Goal: Transaction & Acquisition: Obtain resource

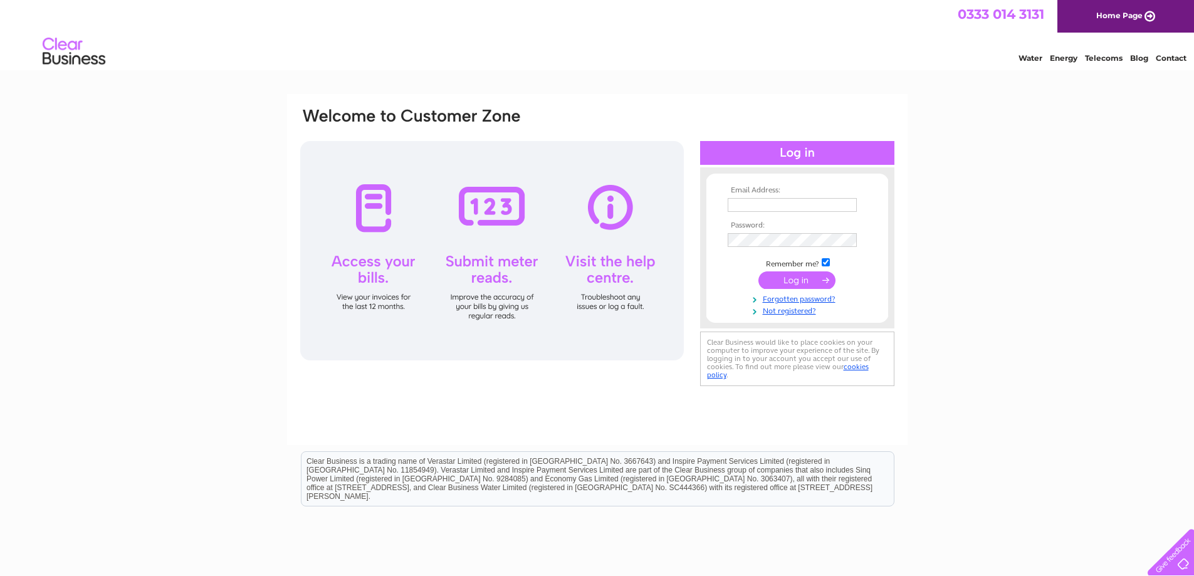
type input "gayle@cullissamusements.com"
click at [806, 279] on input "submit" at bounding box center [797, 280] width 77 height 18
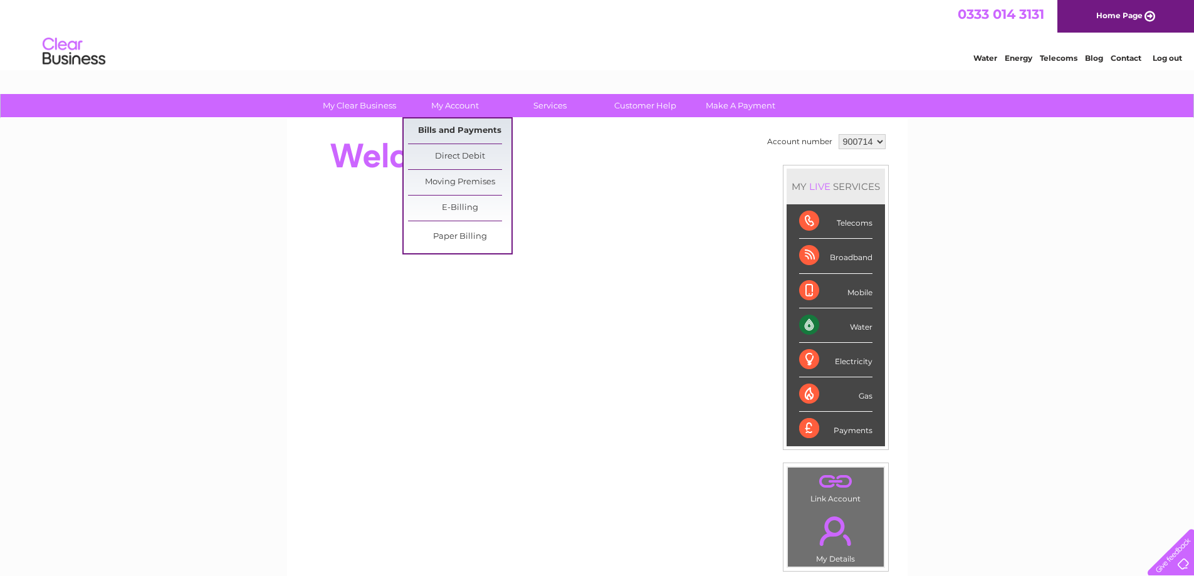
click at [458, 123] on link "Bills and Payments" at bounding box center [459, 130] width 103 height 25
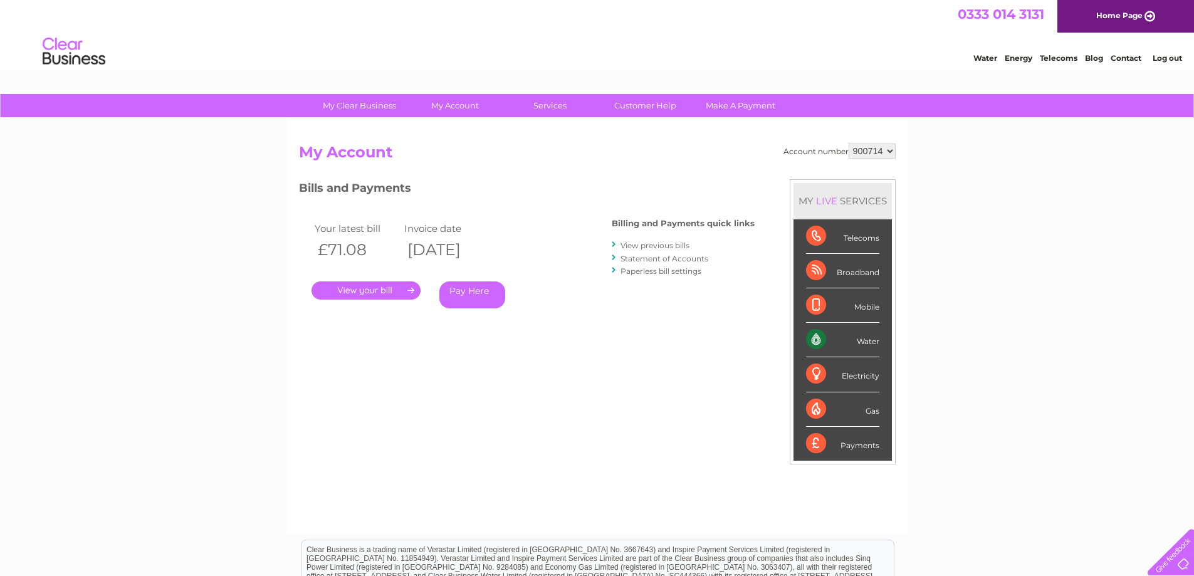
click at [891, 150] on select "900714 900715 900716 900717 986061" at bounding box center [872, 151] width 47 height 15
click at [849, 144] on select "900714 900715 900716 900717 986061" at bounding box center [872, 151] width 47 height 15
click at [364, 289] on link "." at bounding box center [366, 290] width 109 height 18
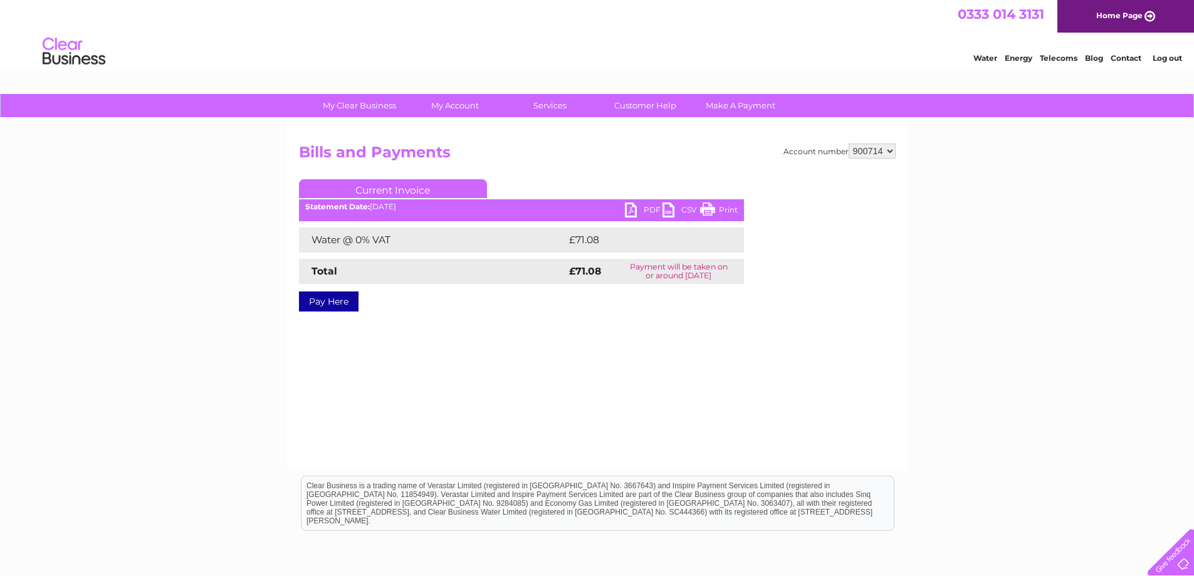
click at [648, 208] on link "PDF" at bounding box center [644, 211] width 38 height 18
click at [890, 151] on select "900714 900715 900716 900717 986061" at bounding box center [872, 151] width 47 height 15
select select "900715"
click at [849, 144] on select "900714 900715 900716 900717 986061" at bounding box center [872, 151] width 47 height 15
click at [634, 206] on link "PDF" at bounding box center [644, 211] width 38 height 18
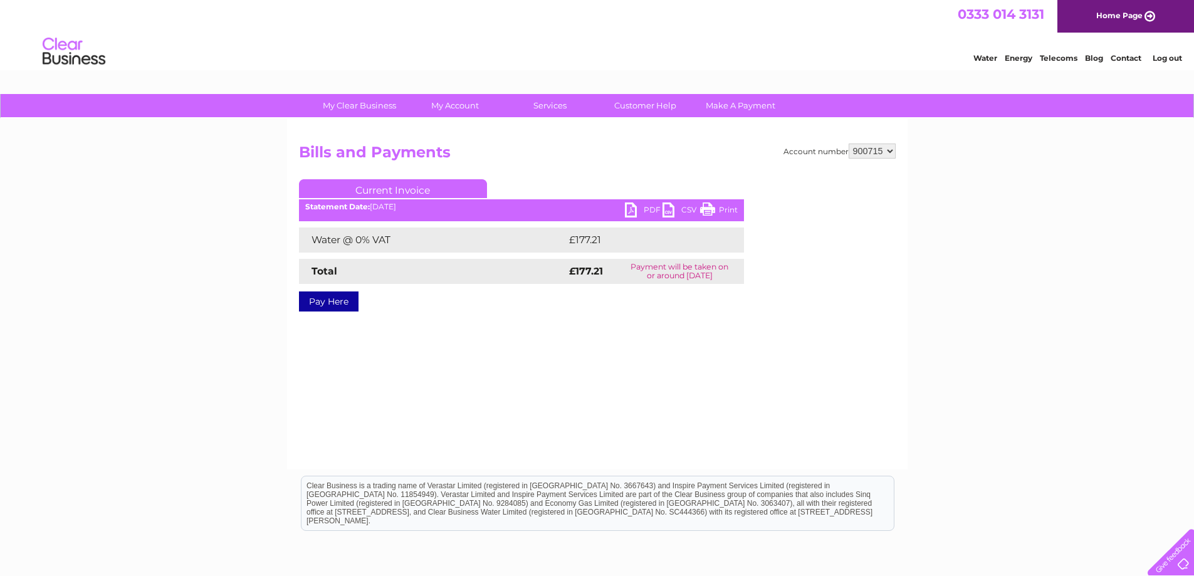
click at [885, 150] on select "900714 900715 900716 900717 986061" at bounding box center [872, 151] width 47 height 15
select select "900716"
click at [849, 144] on select "900714 900715 900716 900717 986061" at bounding box center [872, 151] width 47 height 15
click at [634, 210] on link "PDF" at bounding box center [644, 211] width 38 height 18
click at [891, 150] on select "900714 900715 900716 900717 986061" at bounding box center [872, 151] width 47 height 15
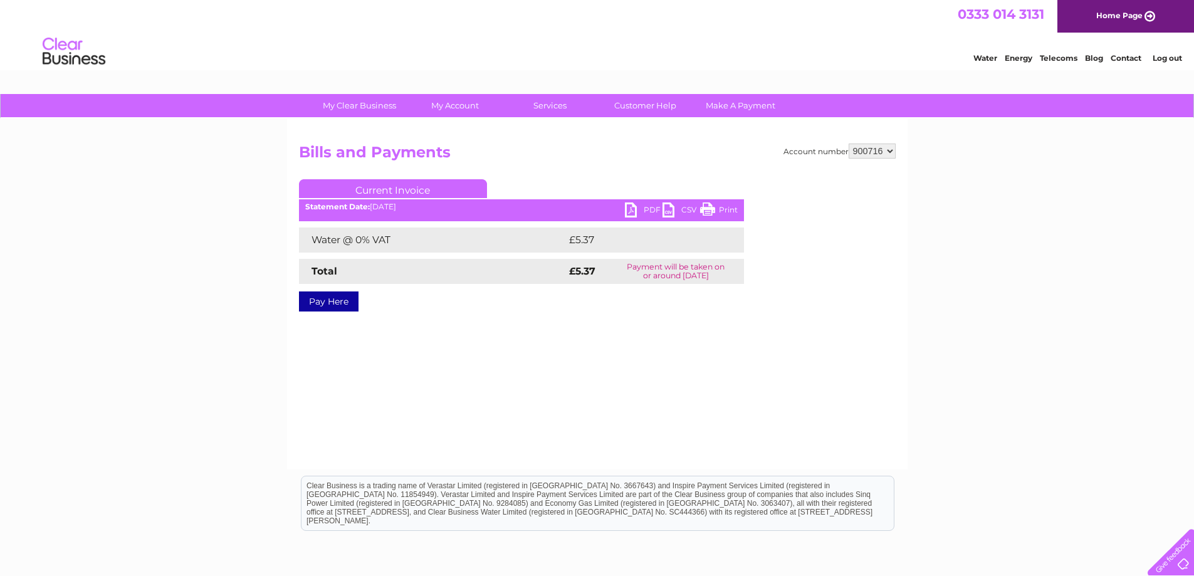
select select "900717"
click at [849, 144] on select "900714 900715 900716 900717 986061" at bounding box center [872, 151] width 47 height 15
click at [633, 208] on link "PDF" at bounding box center [644, 211] width 38 height 18
click at [885, 149] on select "900714 900715 900716 900717 986061" at bounding box center [872, 151] width 47 height 15
select select "986061"
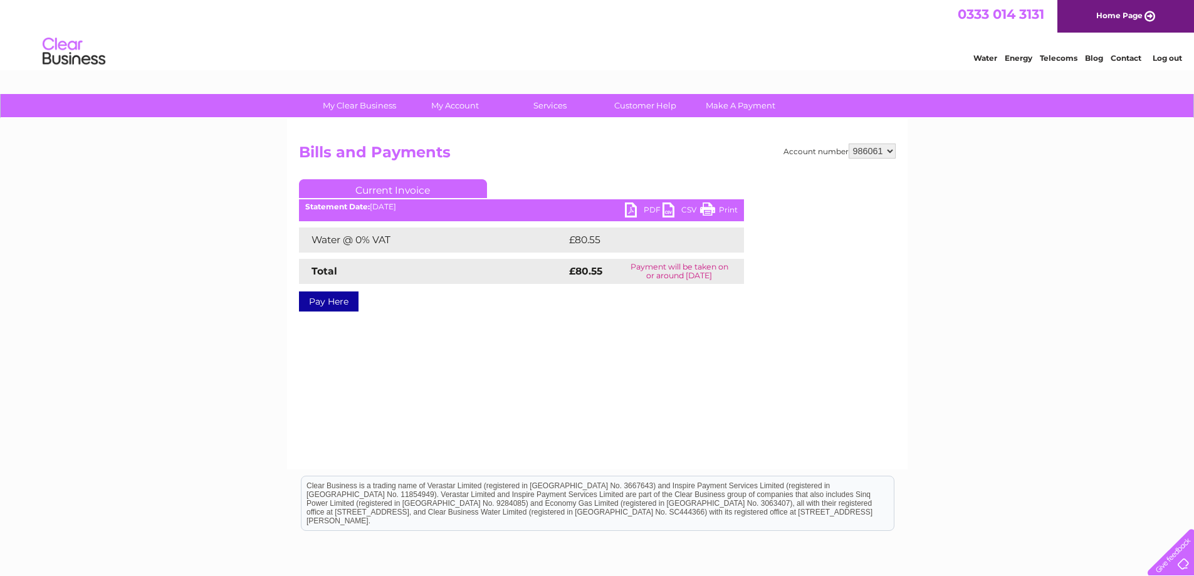
click at [849, 144] on select "900714 900715 900716 900717 986061" at bounding box center [872, 151] width 47 height 15
click at [634, 209] on link "PDF" at bounding box center [644, 211] width 38 height 18
